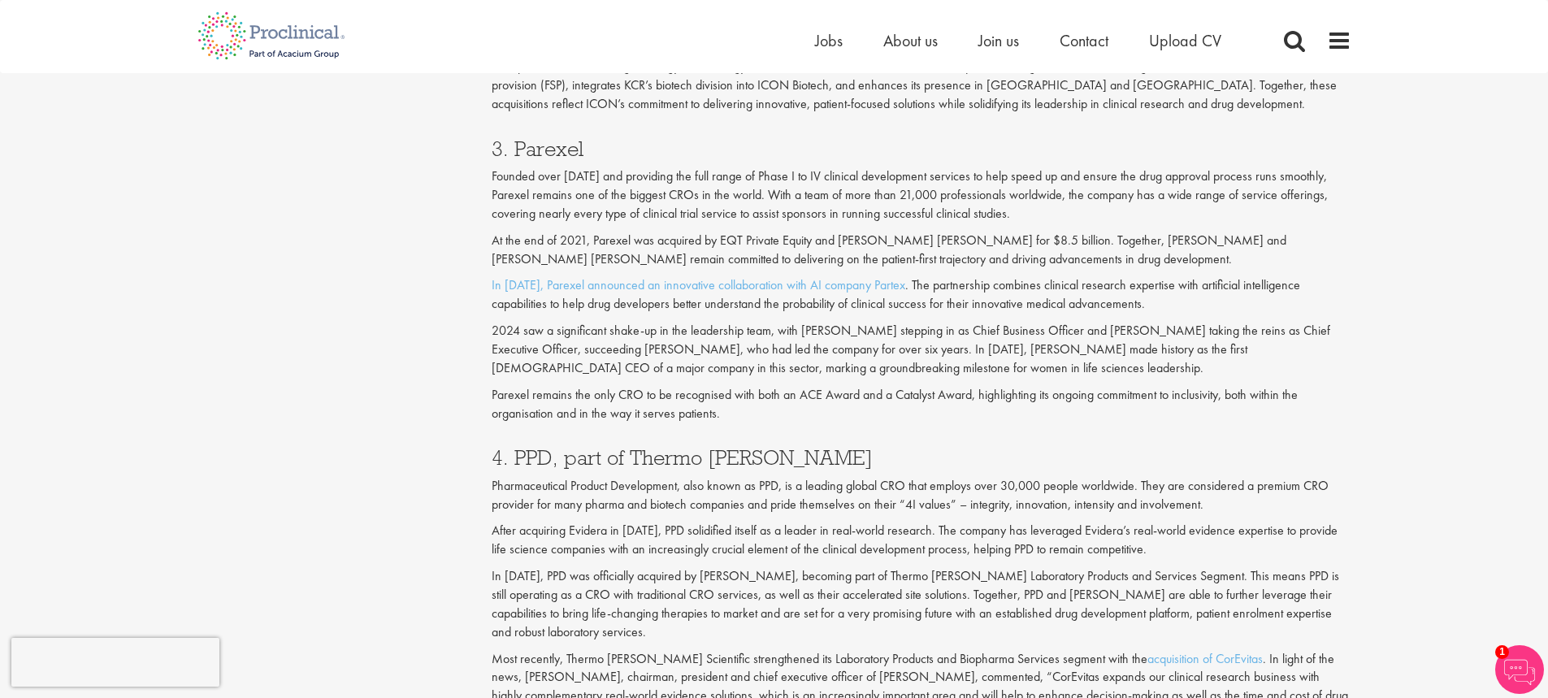
click at [686, 167] on p "Founded over [DATE] and providing the full range of Phase I to IV clinical deve…" at bounding box center [922, 195] width 860 height 56
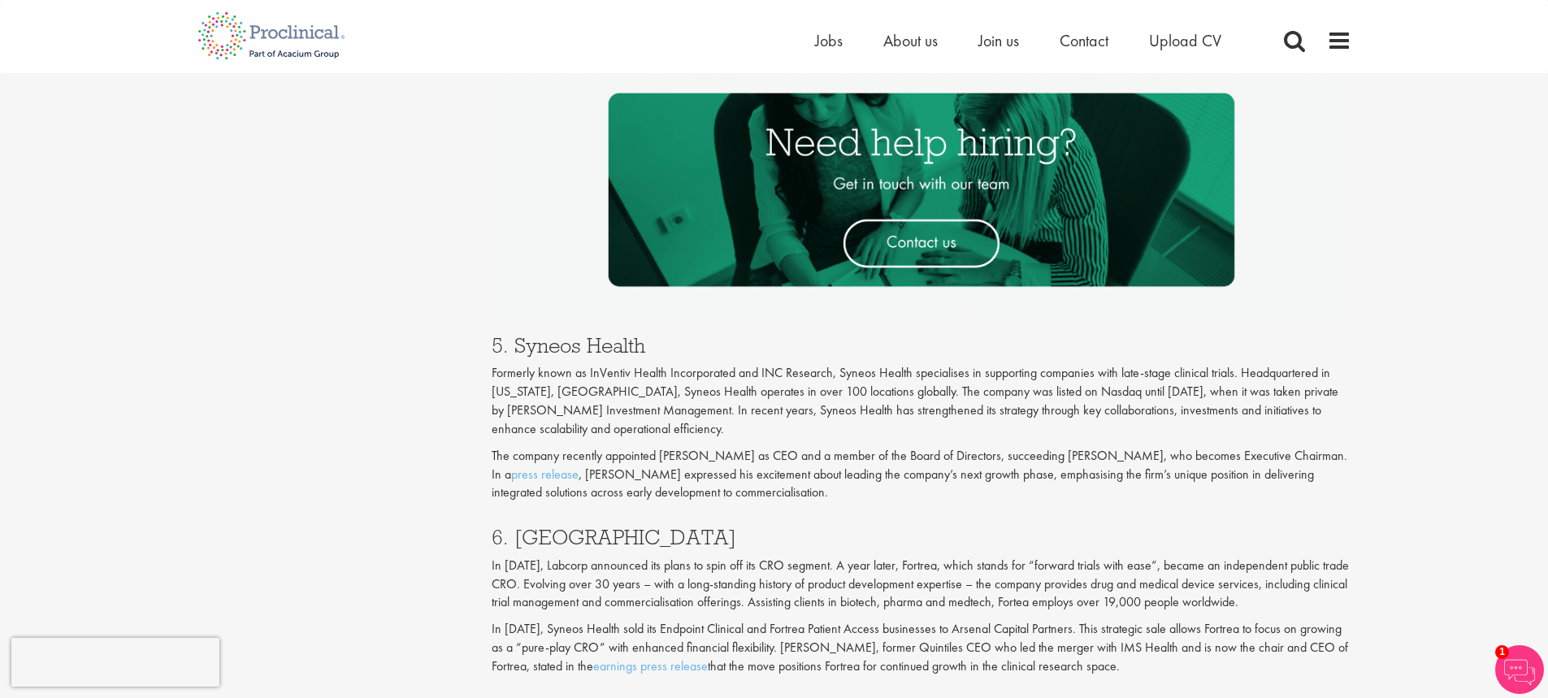
scroll to position [2608, 0]
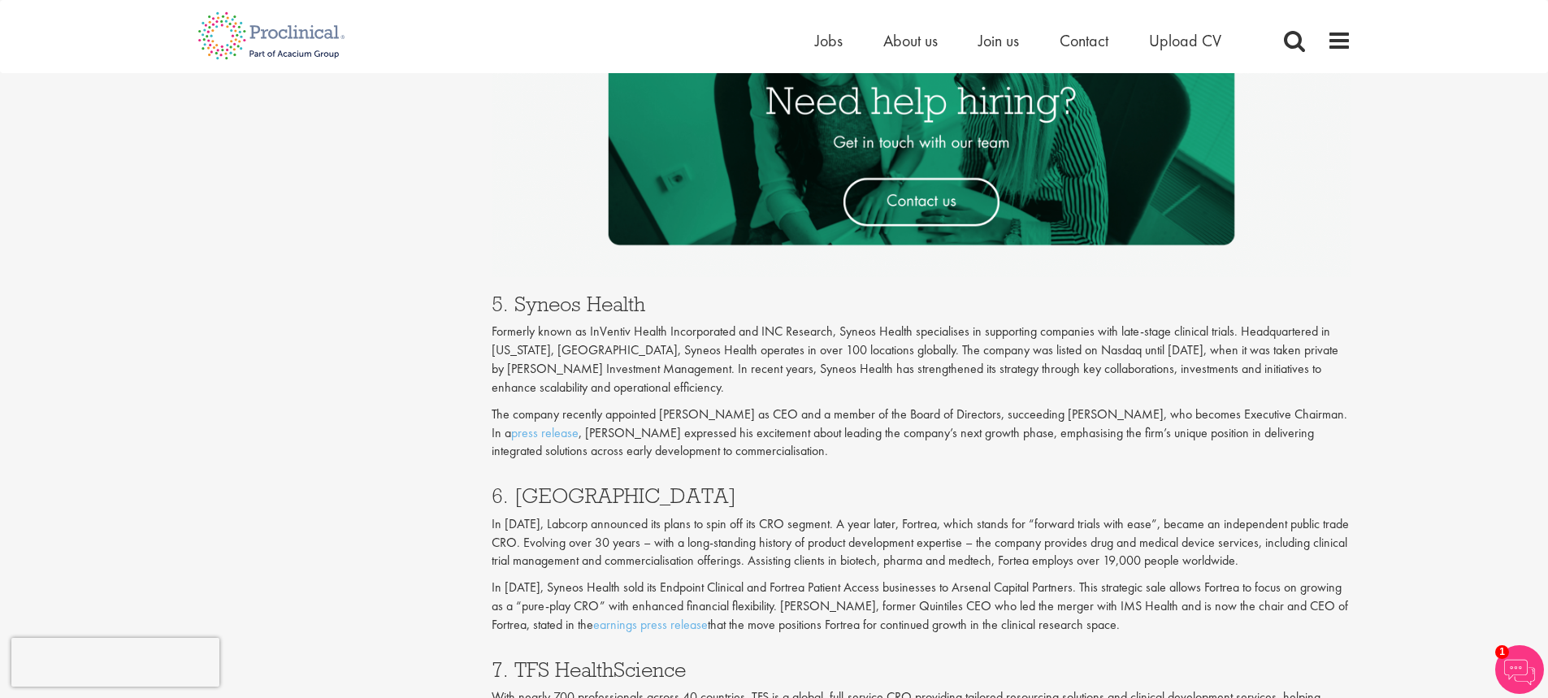
click at [648, 374] on p "Formerly known as InVentiv Health Incorporated and INC Research, Syneos Health …" at bounding box center [922, 360] width 860 height 74
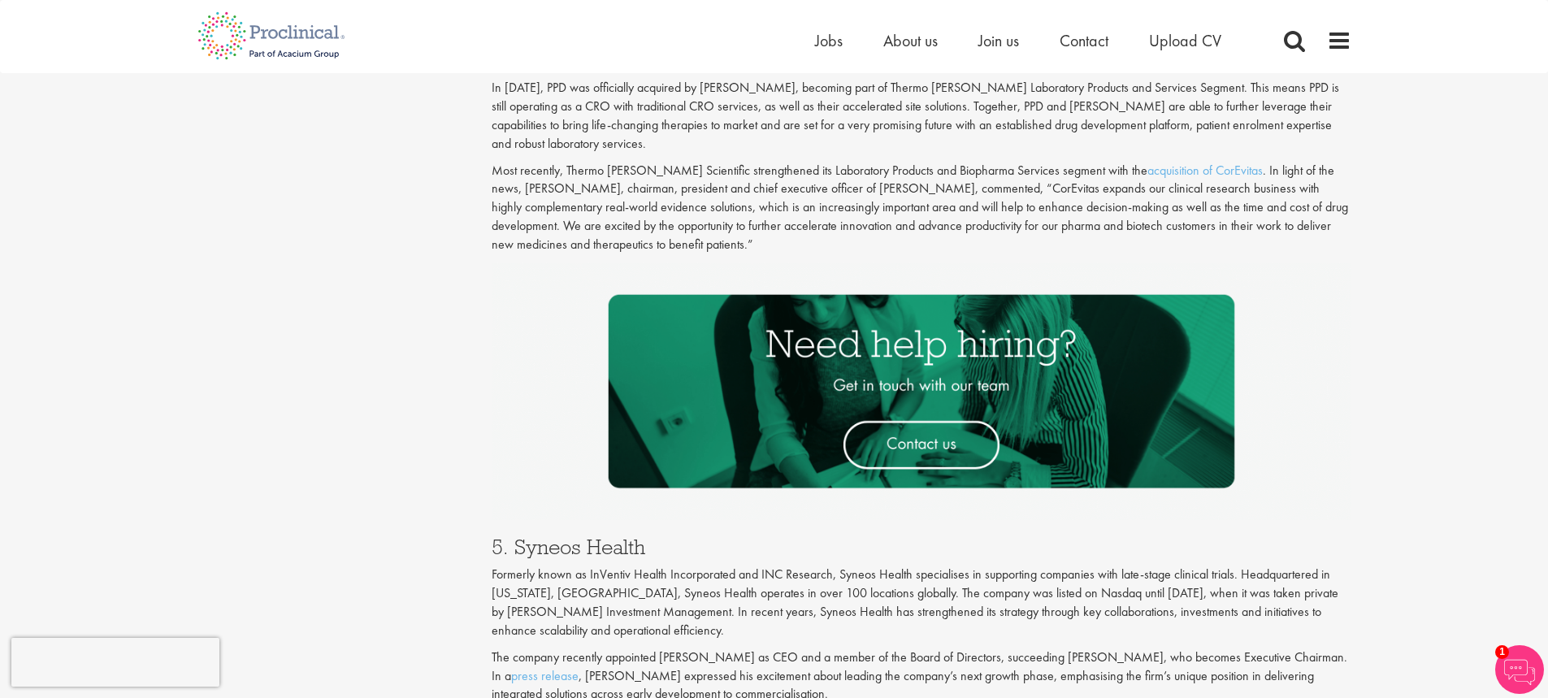
scroll to position [2365, 0]
drag, startPoint x: 514, startPoint y: 545, endPoint x: 705, endPoint y: 557, distance: 190.5
click at [705, 557] on h3 "5. Syneos Health" at bounding box center [922, 547] width 860 height 21
copy h3 "Syneos Health"
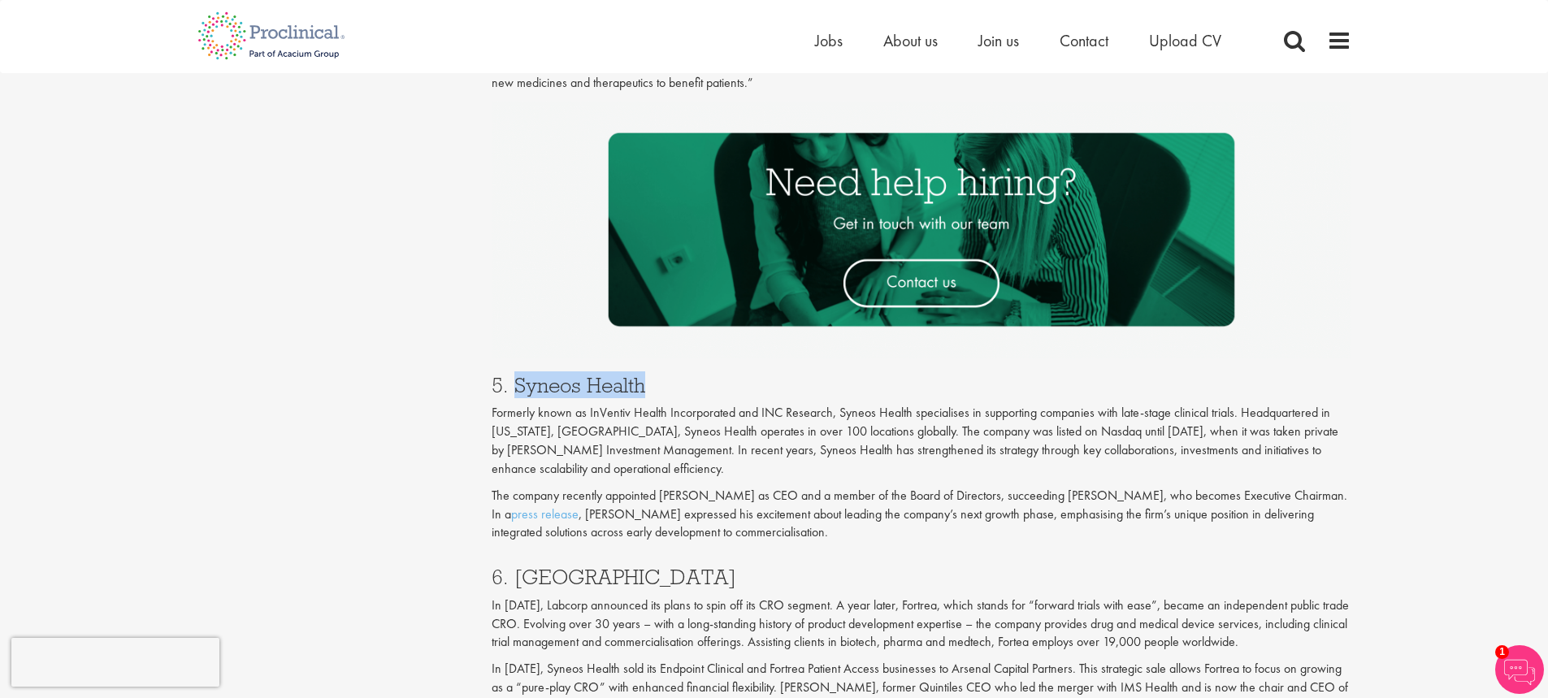
scroll to position [2852, 0]
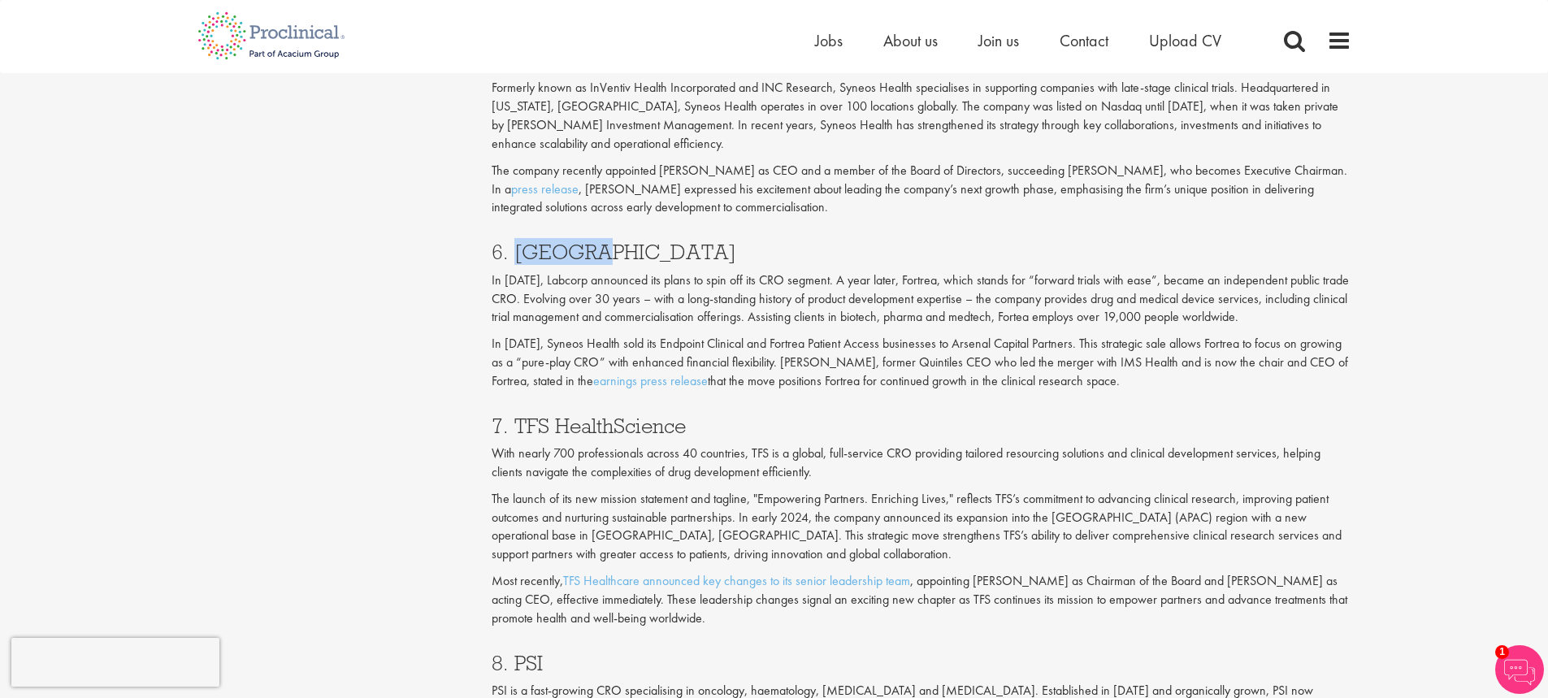
drag, startPoint x: 591, startPoint y: 252, endPoint x: 518, endPoint y: 245, distance: 73.5
click at [518, 245] on h3 "6. [GEOGRAPHIC_DATA]" at bounding box center [922, 251] width 860 height 21
copy h3 "Fortrea"
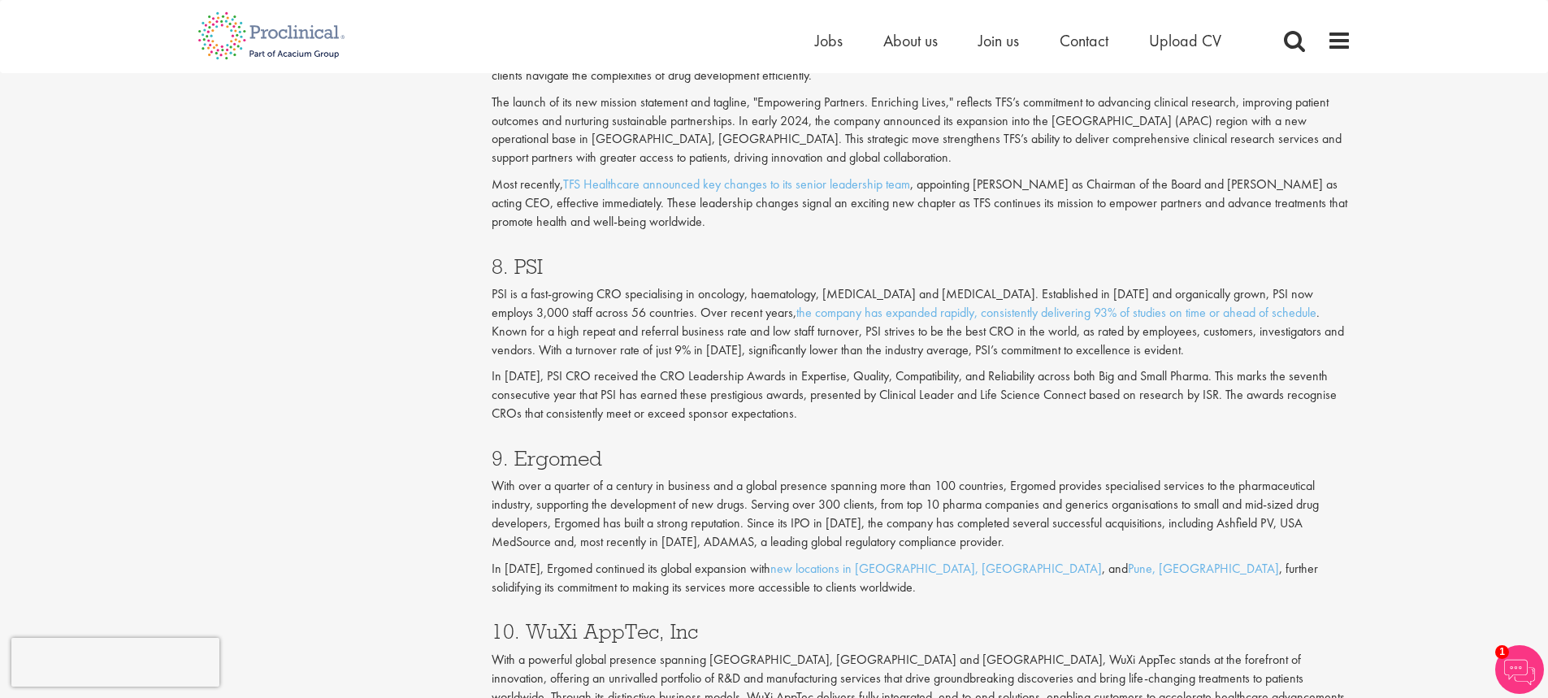
scroll to position [2933, 0]
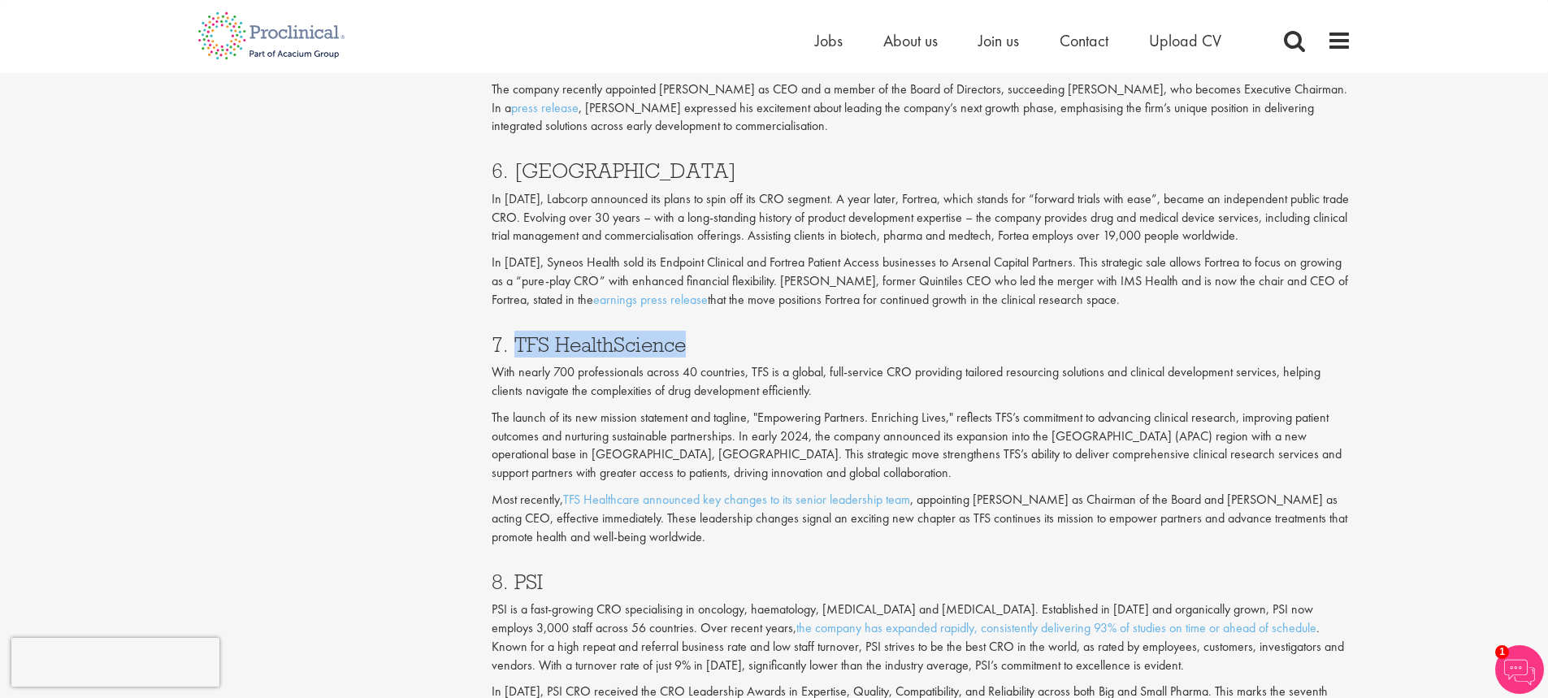
drag, startPoint x: 690, startPoint y: 350, endPoint x: 516, endPoint y: 349, distance: 173.9
click at [516, 349] on h3 "7. TFS HealthScience" at bounding box center [922, 344] width 860 height 21
copy h3 "TFS HealthScience"
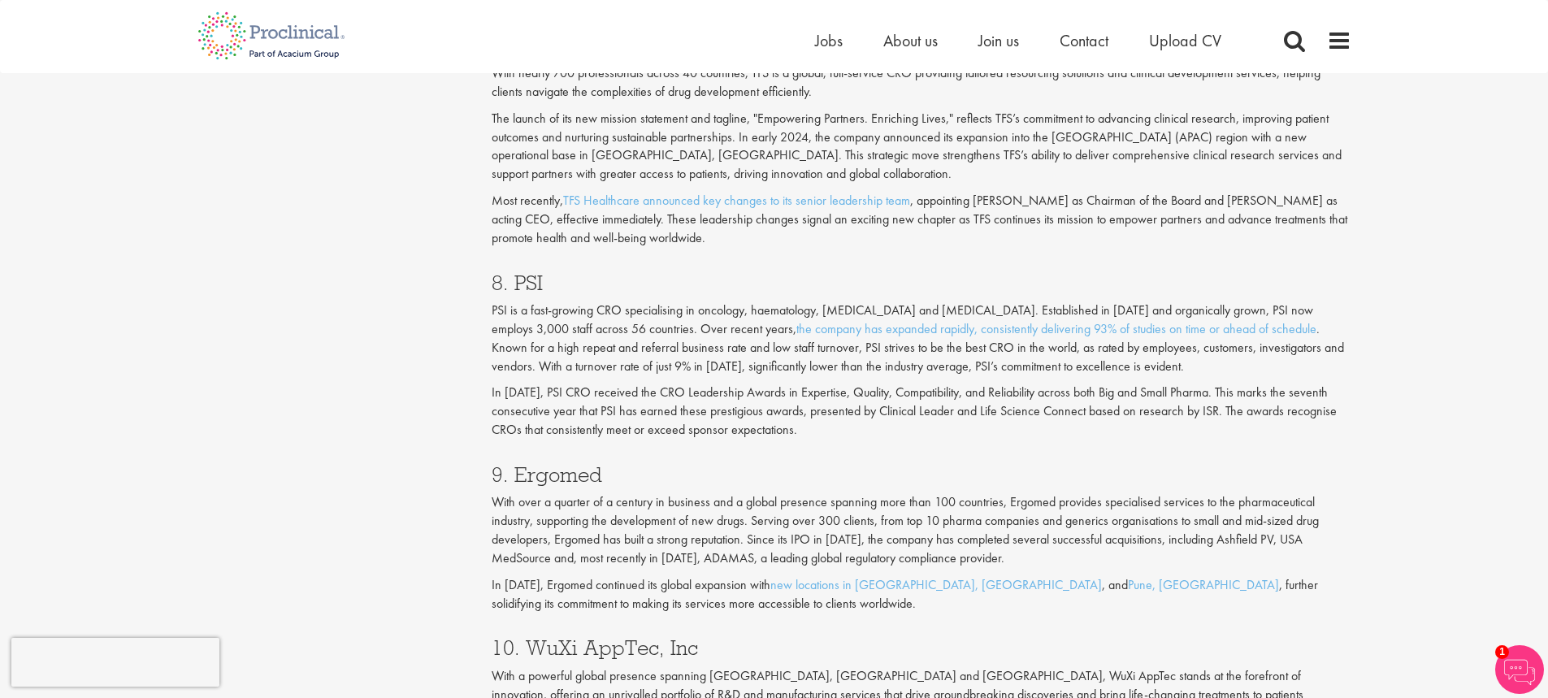
scroll to position [3259, 0]
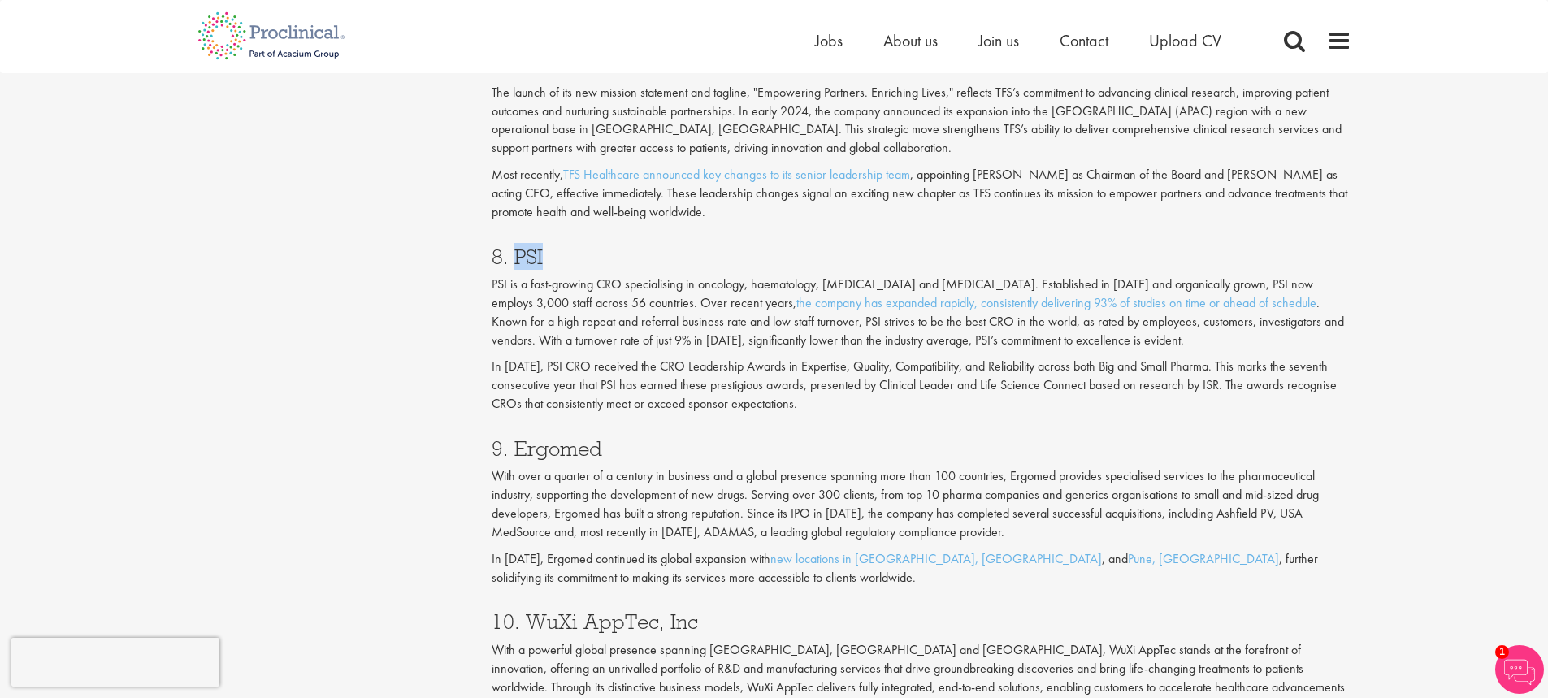
drag, startPoint x: 546, startPoint y: 258, endPoint x: 517, endPoint y: 254, distance: 29.7
click at [517, 254] on h3 "8. PSI" at bounding box center [922, 256] width 860 height 21
copy h3 "PSI"
